Goal: Complete application form

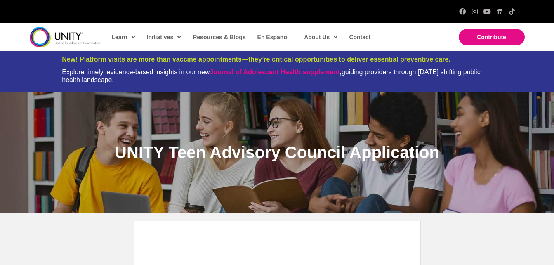
click at [73, 37] on img at bounding box center [65, 37] width 71 height 20
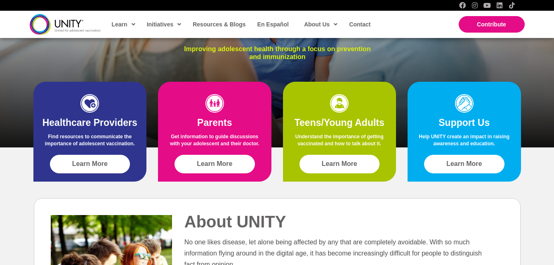
scroll to position [195, 0]
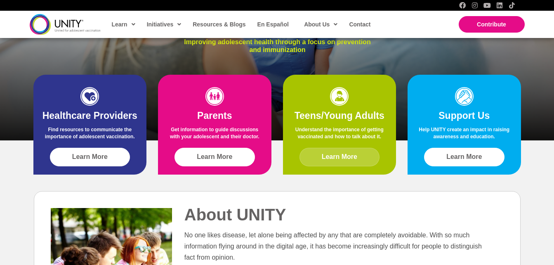
click at [353, 166] on link "Learn More" at bounding box center [340, 157] width 80 height 19
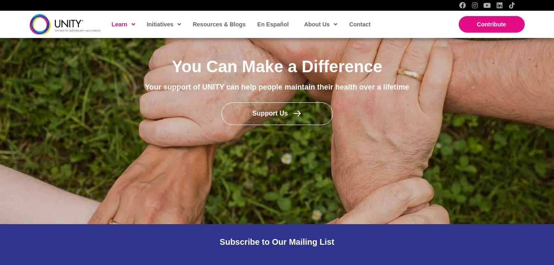
scroll to position [961, 0]
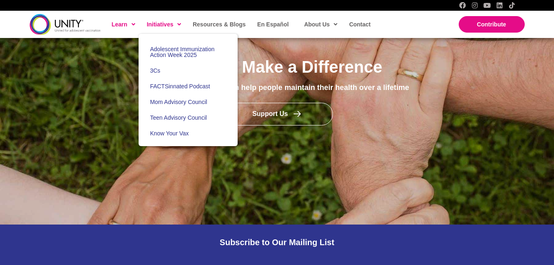
click at [167, 18] on span "Initiatives" at bounding box center [164, 24] width 35 height 12
click at [198, 116] on span "Teen Advisory Council" at bounding box center [178, 117] width 57 height 7
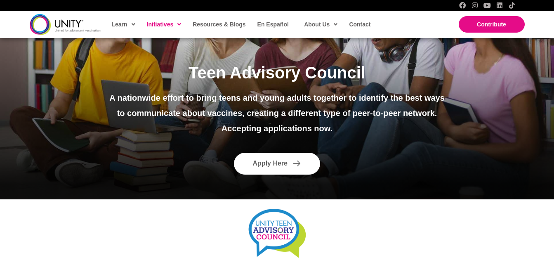
scroll to position [105, 0]
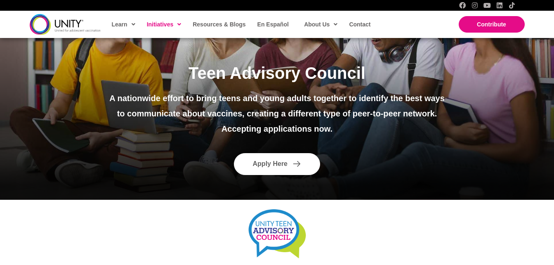
click at [286, 162] on span "Apply Here" at bounding box center [270, 164] width 35 height 7
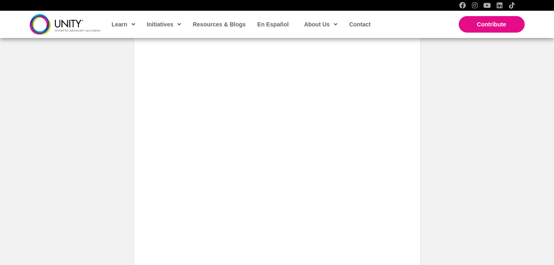
scroll to position [706, 0]
